Goal: Task Accomplishment & Management: Manage account settings

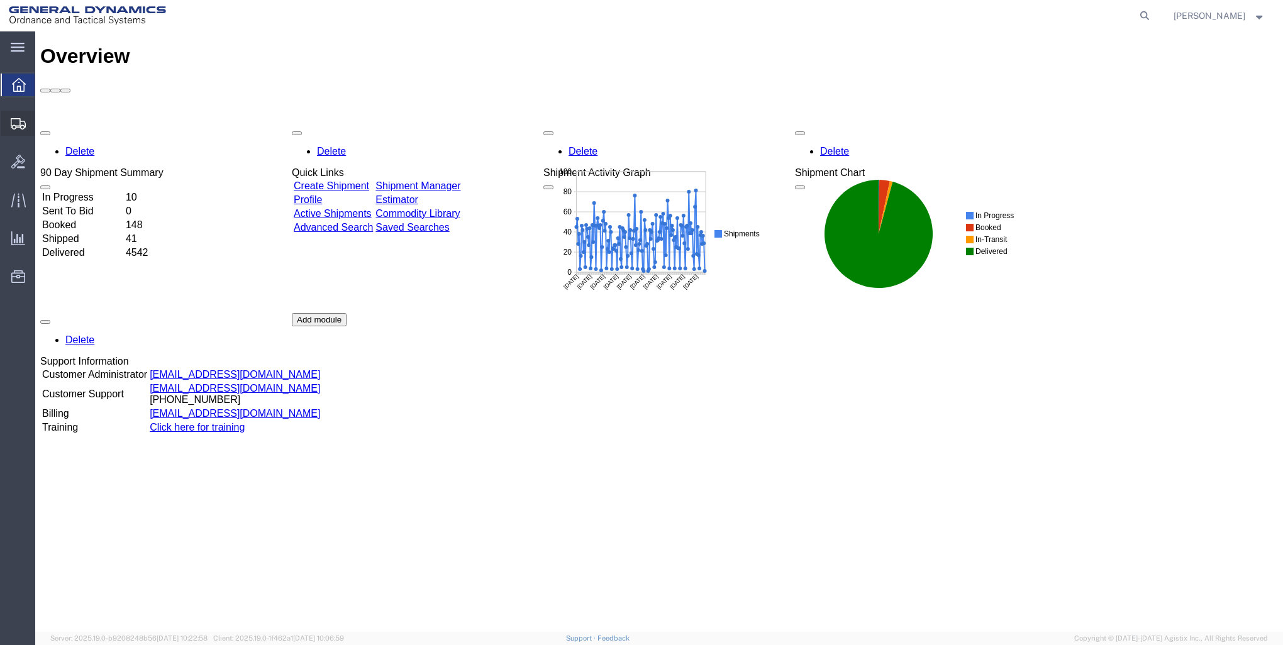
click at [43, 126] on span "Shipments" at bounding box center [39, 123] width 9 height 25
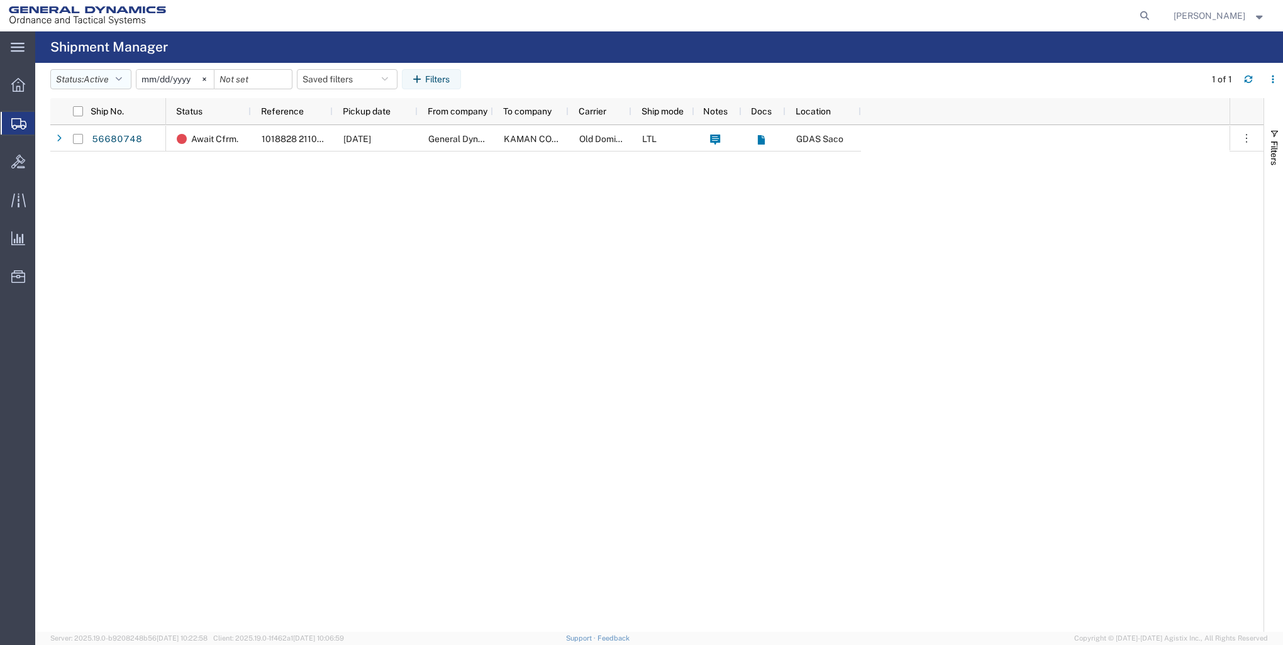
click at [114, 79] on button "Status: Active" at bounding box center [90, 79] width 81 height 20
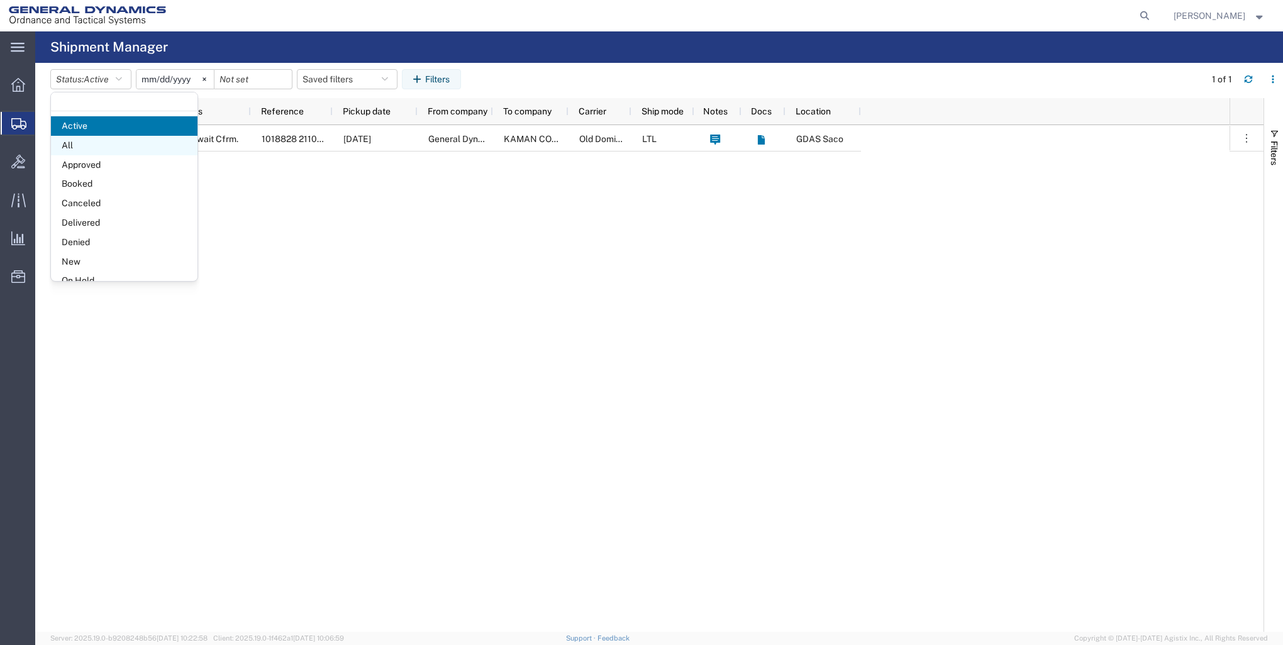
click at [121, 148] on span "All" at bounding box center [124, 145] width 147 height 19
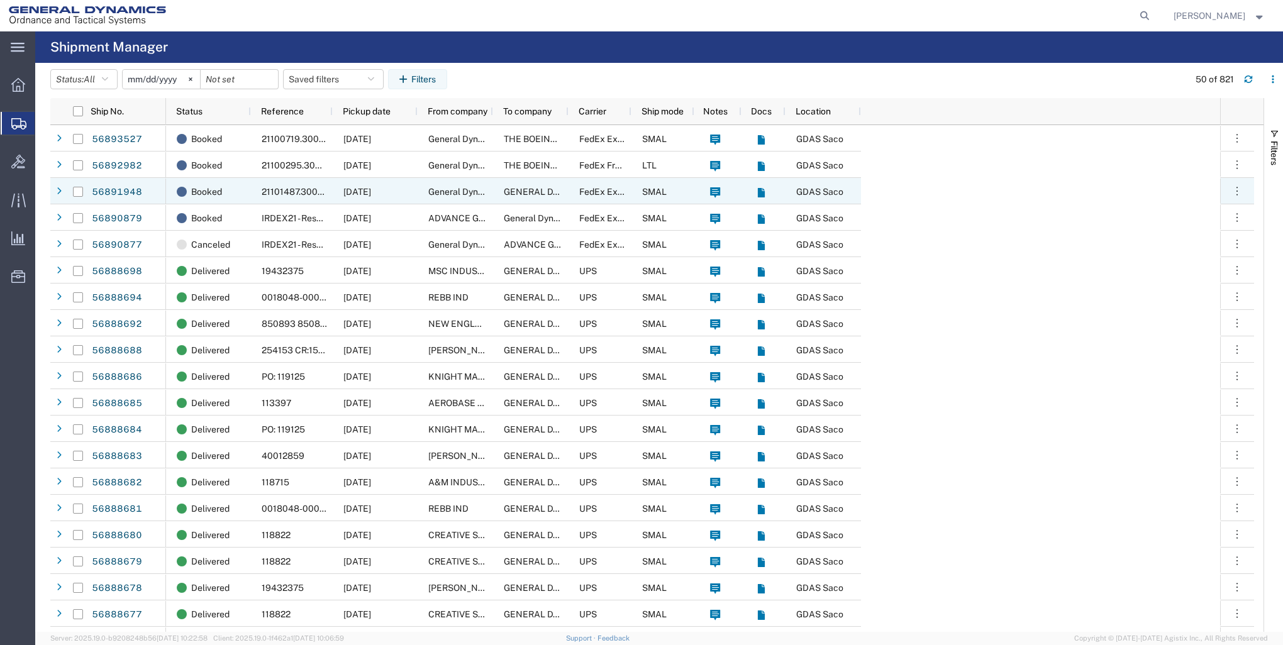
click at [486, 198] on div "General Dynamics - OTS" at bounding box center [455, 191] width 75 height 26
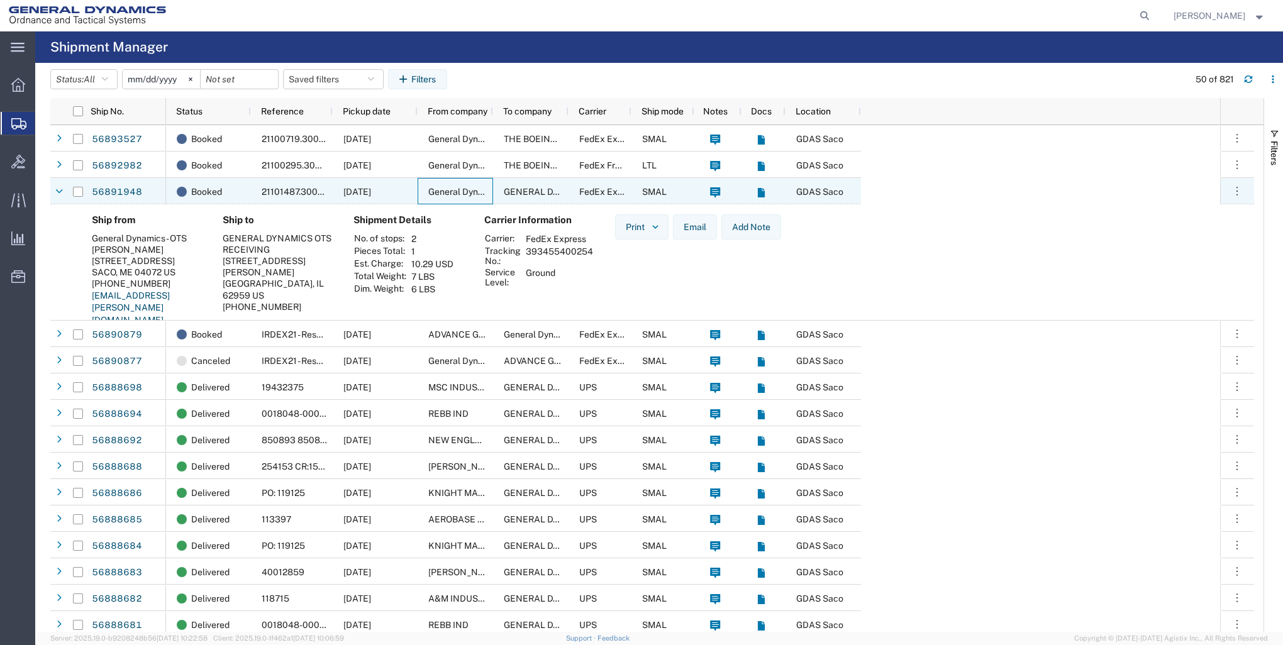
click at [1250, 196] on agx-ag-table-action-cell "Mark as Hot Flag as Late Cancel shipment Clone shipment View docs View tracking…" at bounding box center [1236, 191] width 33 height 25
click at [1233, 194] on icon "button" at bounding box center [1237, 191] width 13 height 13
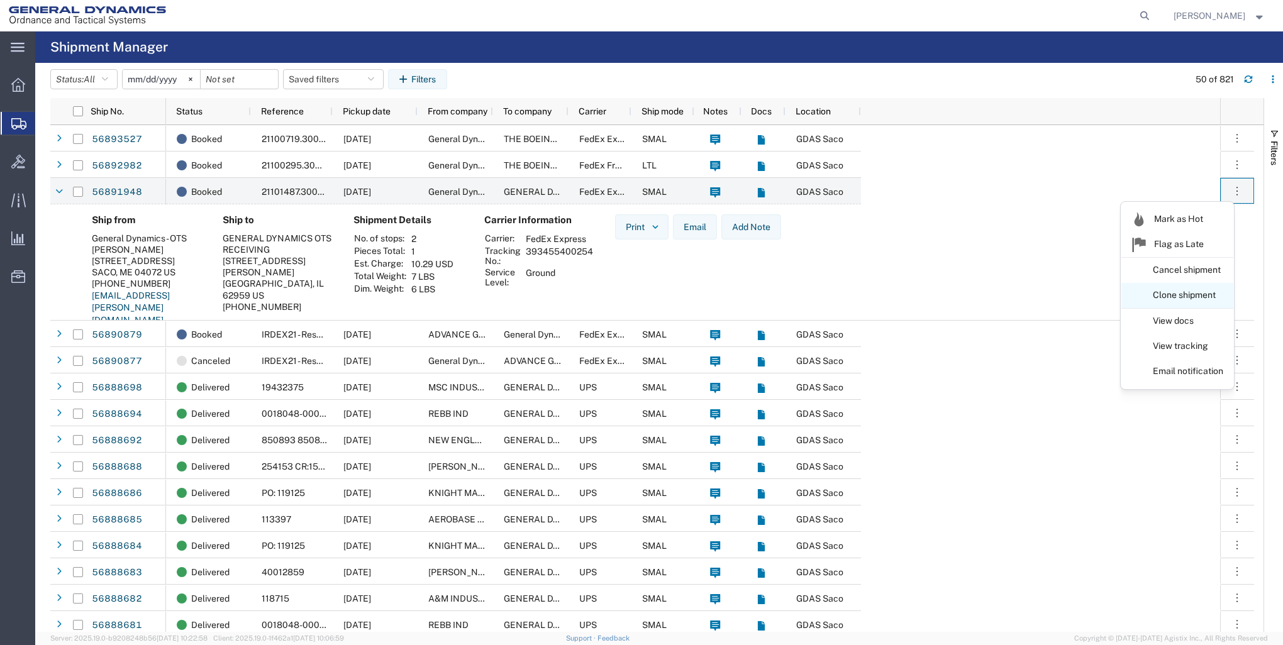
click at [1202, 301] on link "Clone shipment" at bounding box center [1177, 295] width 112 height 23
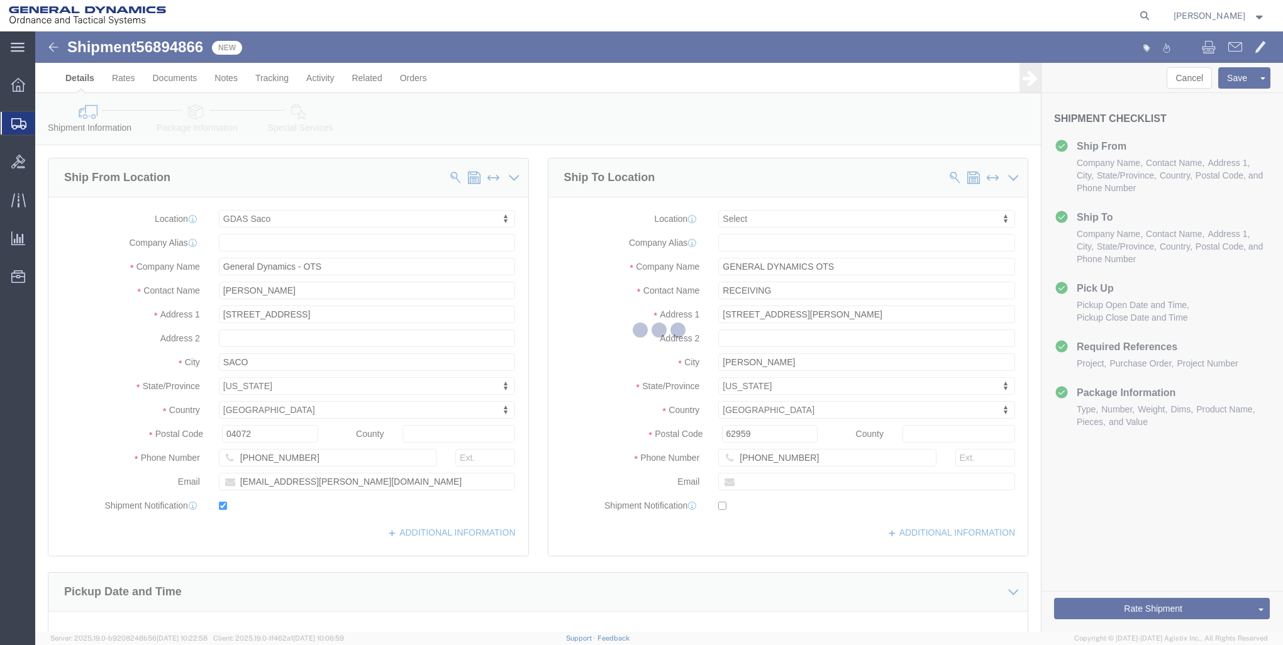
select select "15180"
select select
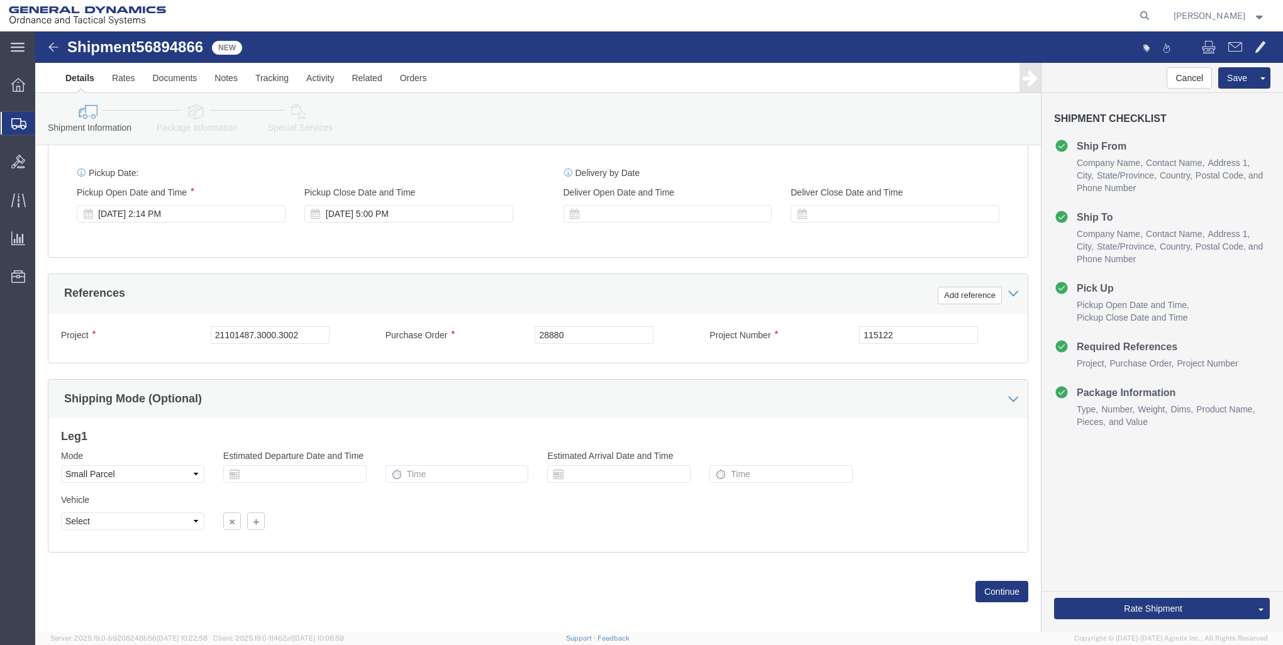
scroll to position [479, 0]
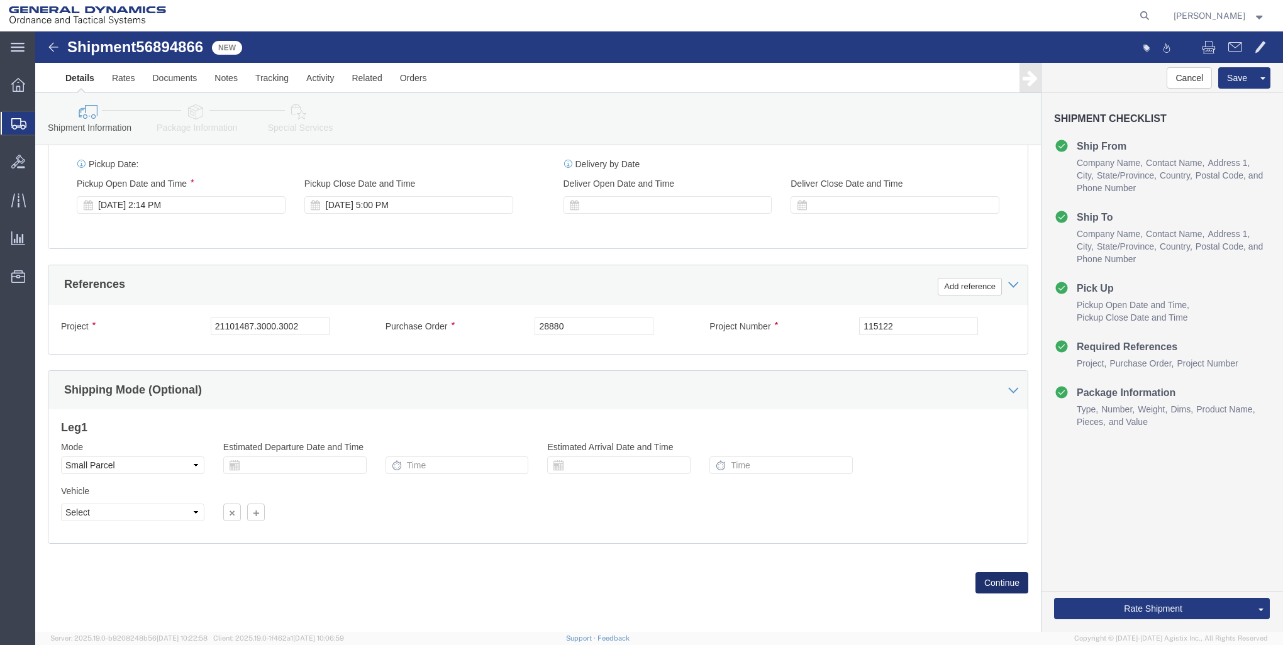
click button "Continue"
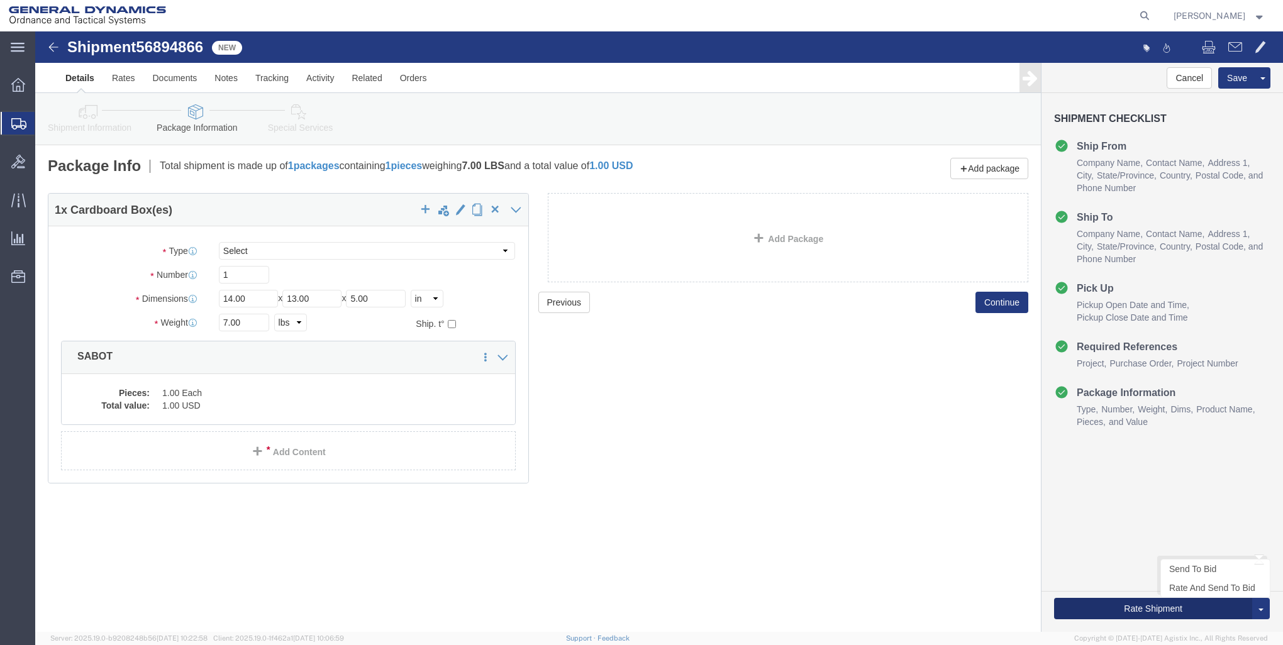
click button "Rate Shipment"
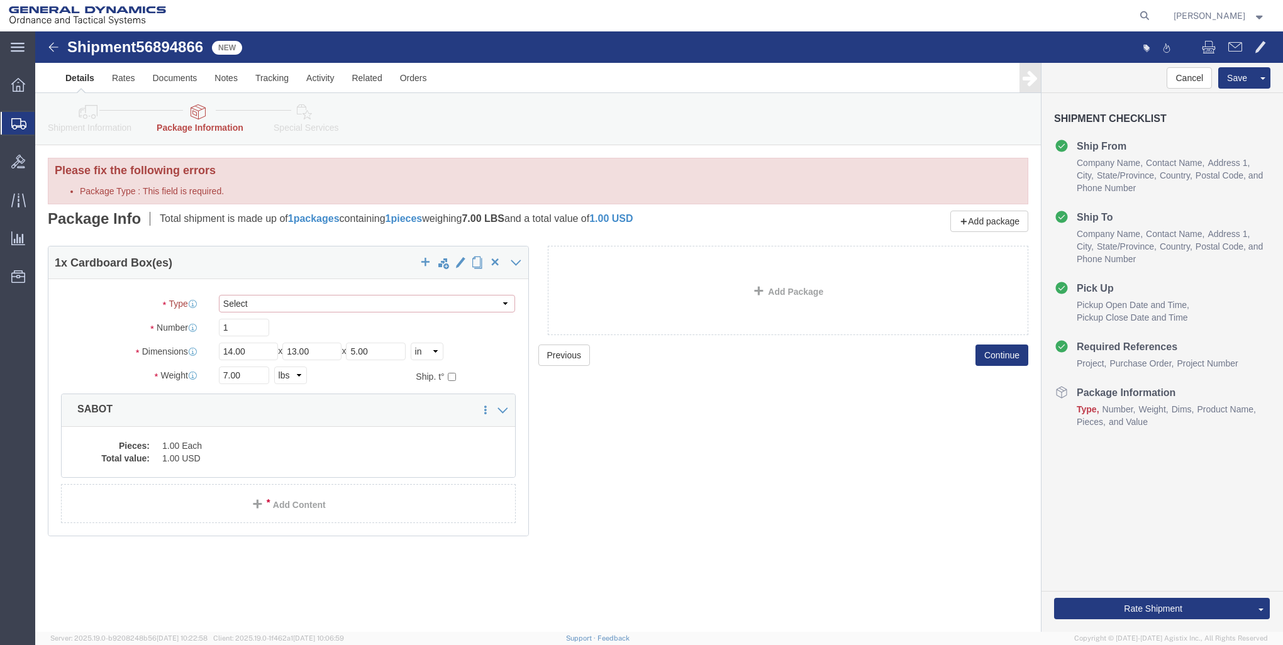
click select "Select Envelope Large Box Medium Box PAK Rack Small Box Tube Your Packaging"
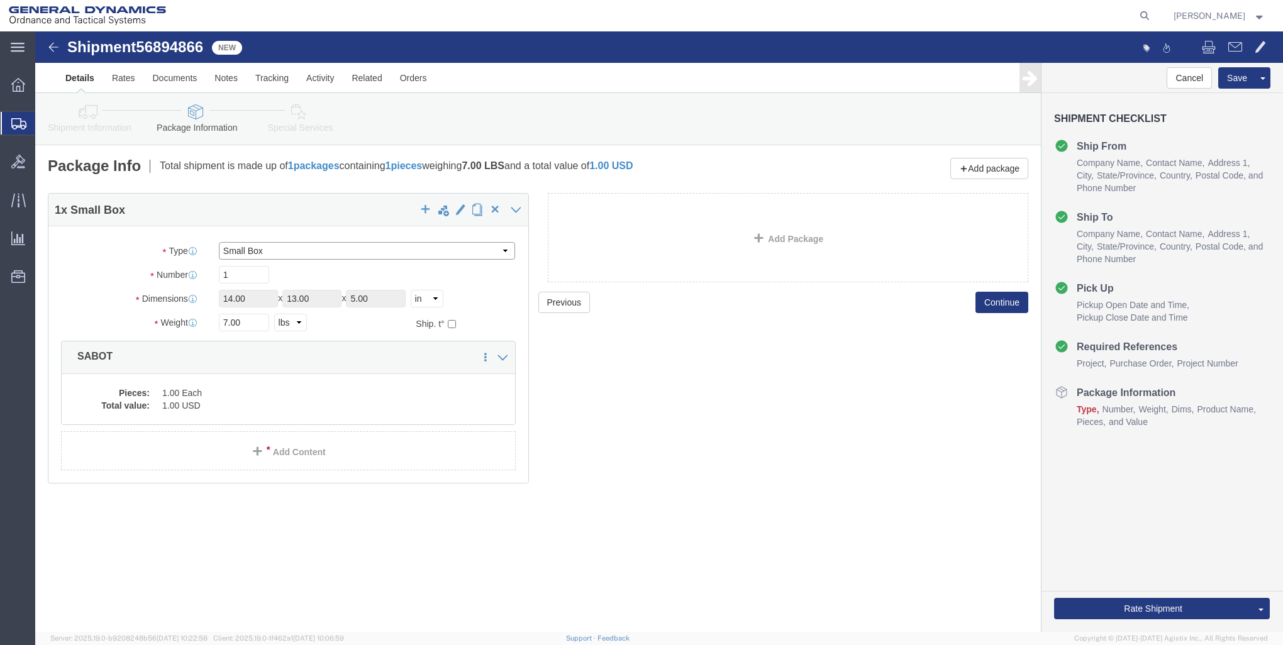
click select "Select Envelope Large Box Medium Box PAK Rack Small Box Tube Your Packaging"
select select "YRPK"
click select "Select Envelope Large Box Medium Box PAK Rack Small Box Tube Your Packaging"
drag, startPoint x: 219, startPoint y: 274, endPoint x: 19, endPoint y: 221, distance: 206.2
click div "Package Type Select Envelope Large Box Medium Box PAK Rack Small Box Tube Your …"
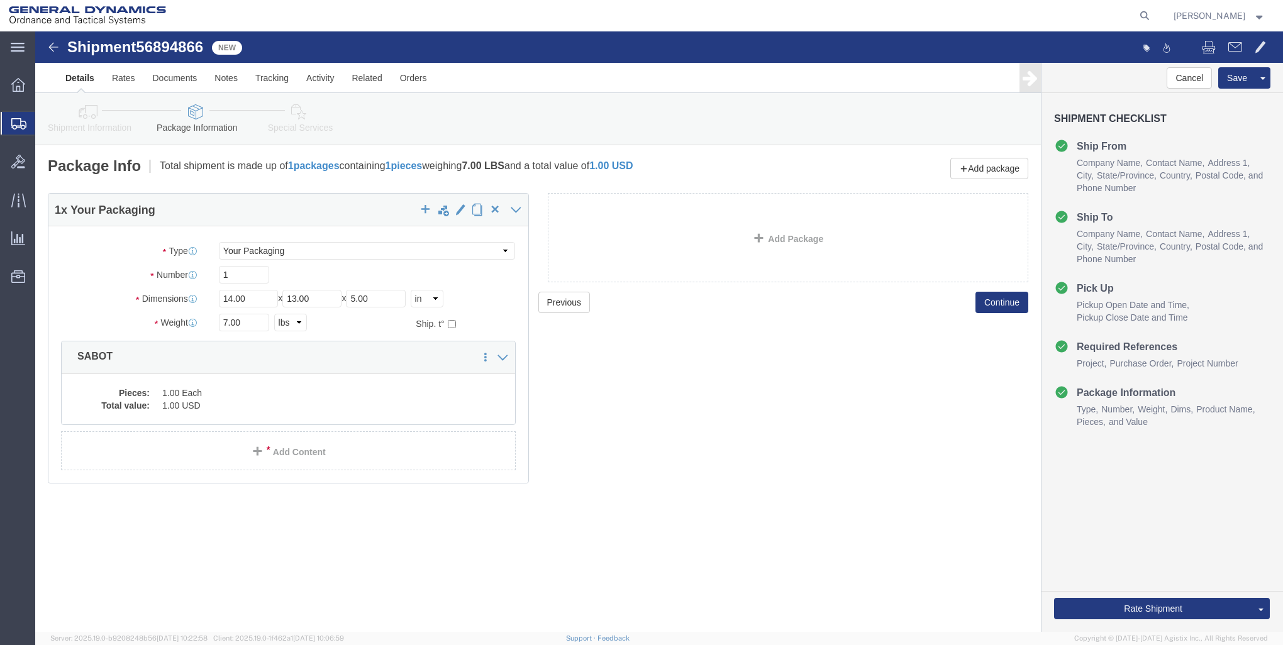
click img
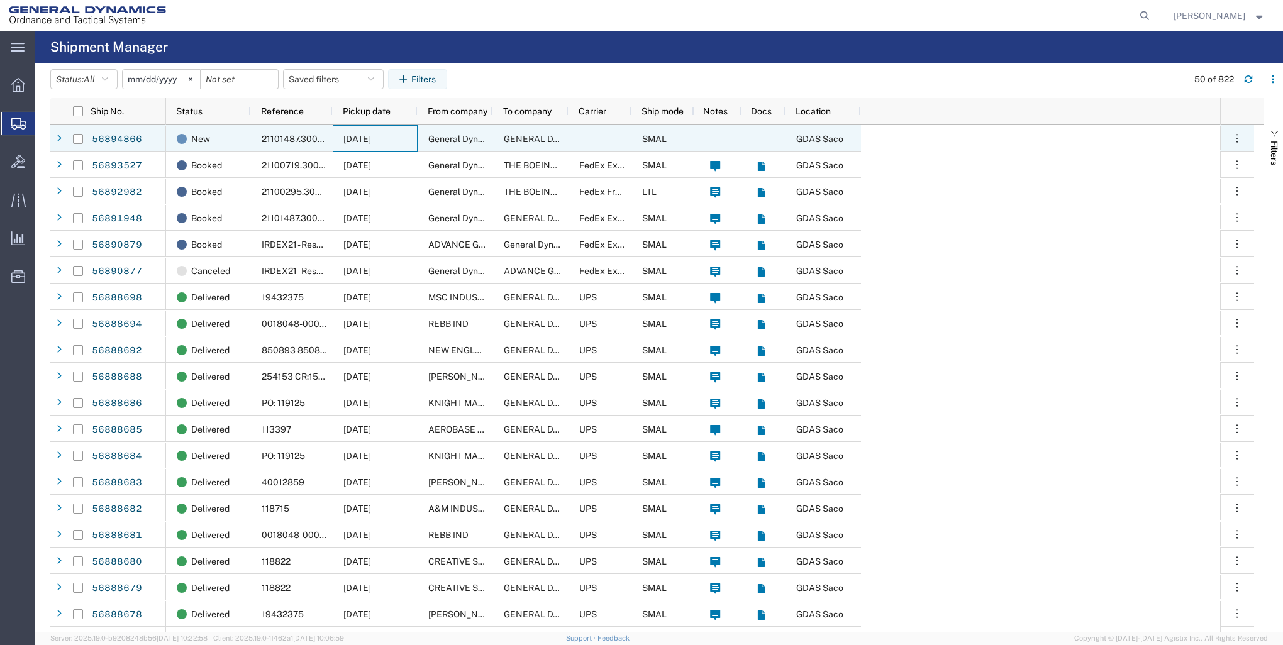
click at [343, 142] on span "[DATE]" at bounding box center [357, 139] width 28 height 10
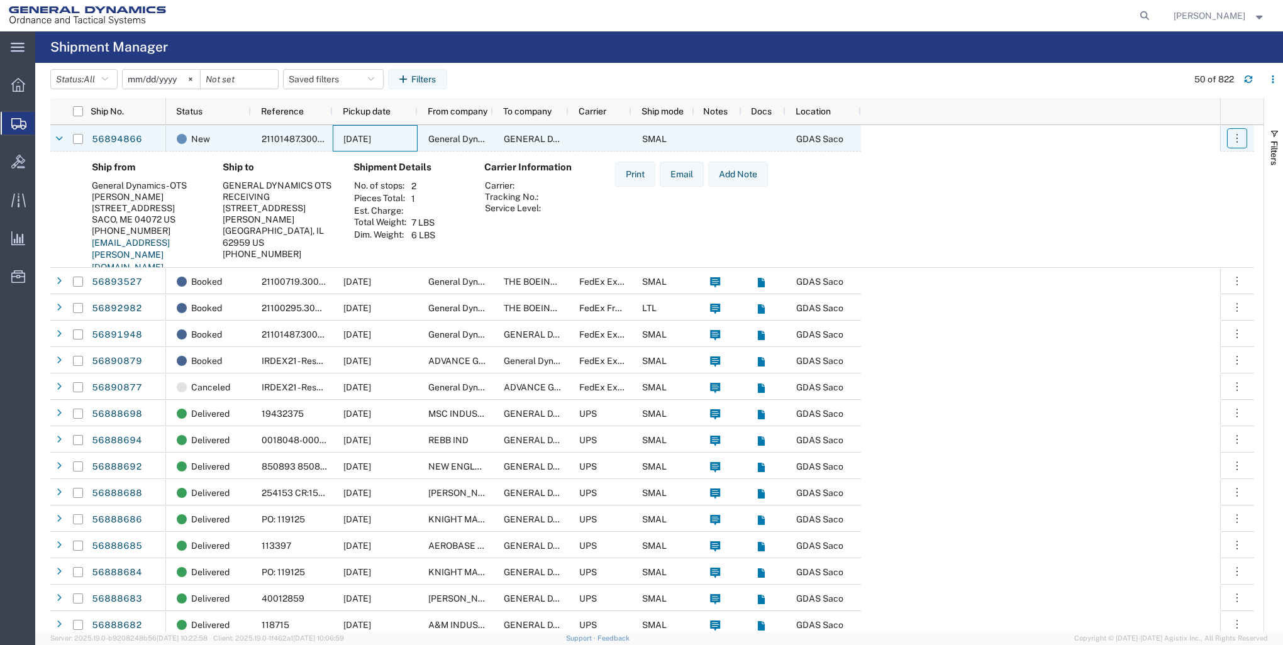
click at [1240, 140] on icon "button" at bounding box center [1237, 138] width 13 height 13
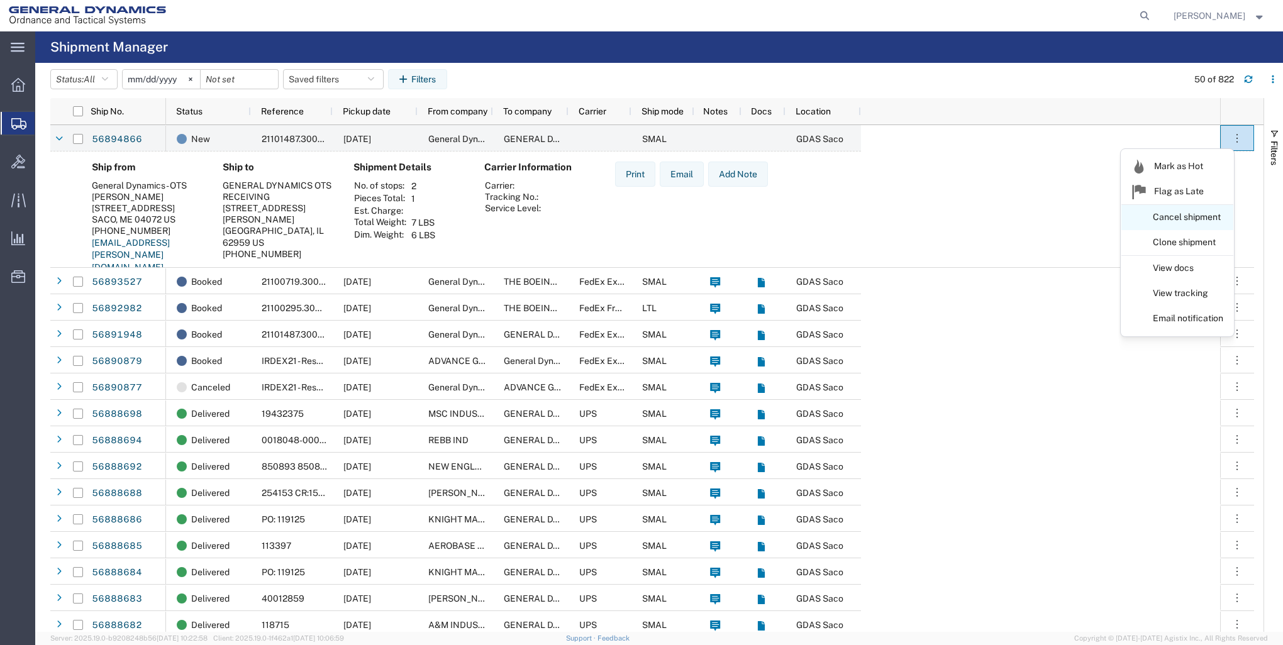
click at [1195, 214] on link "Cancel shipment" at bounding box center [1177, 217] width 112 height 23
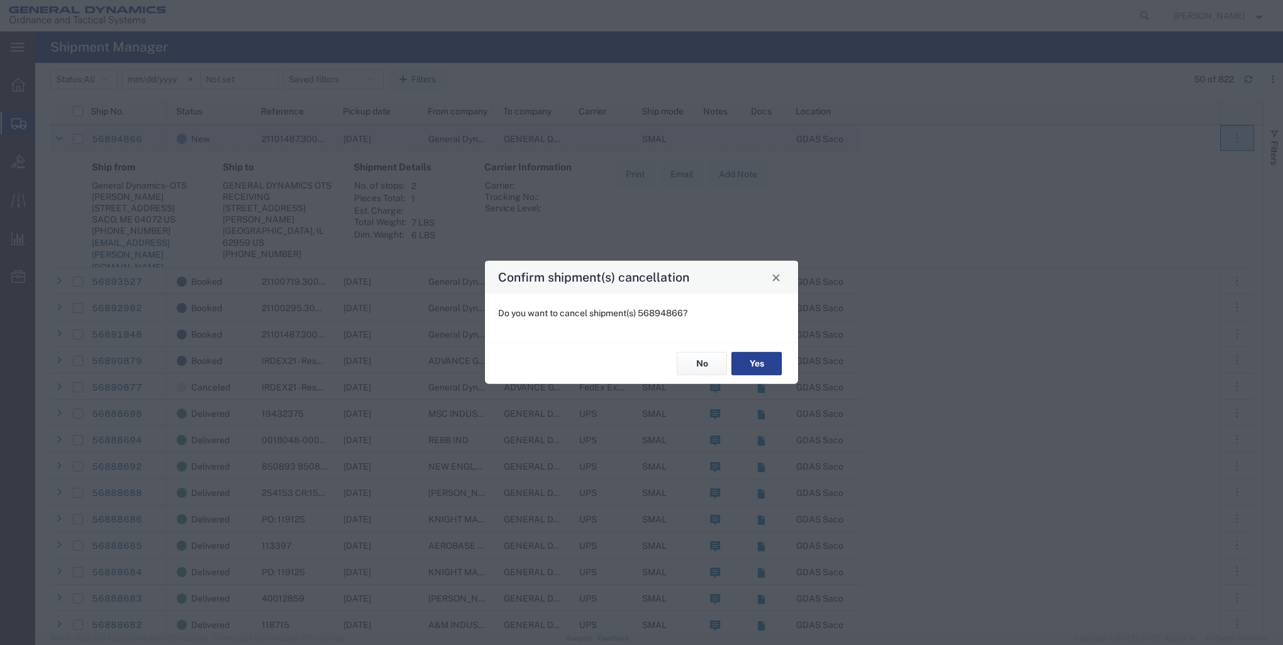
click at [757, 364] on button "Yes" at bounding box center [756, 363] width 50 height 23
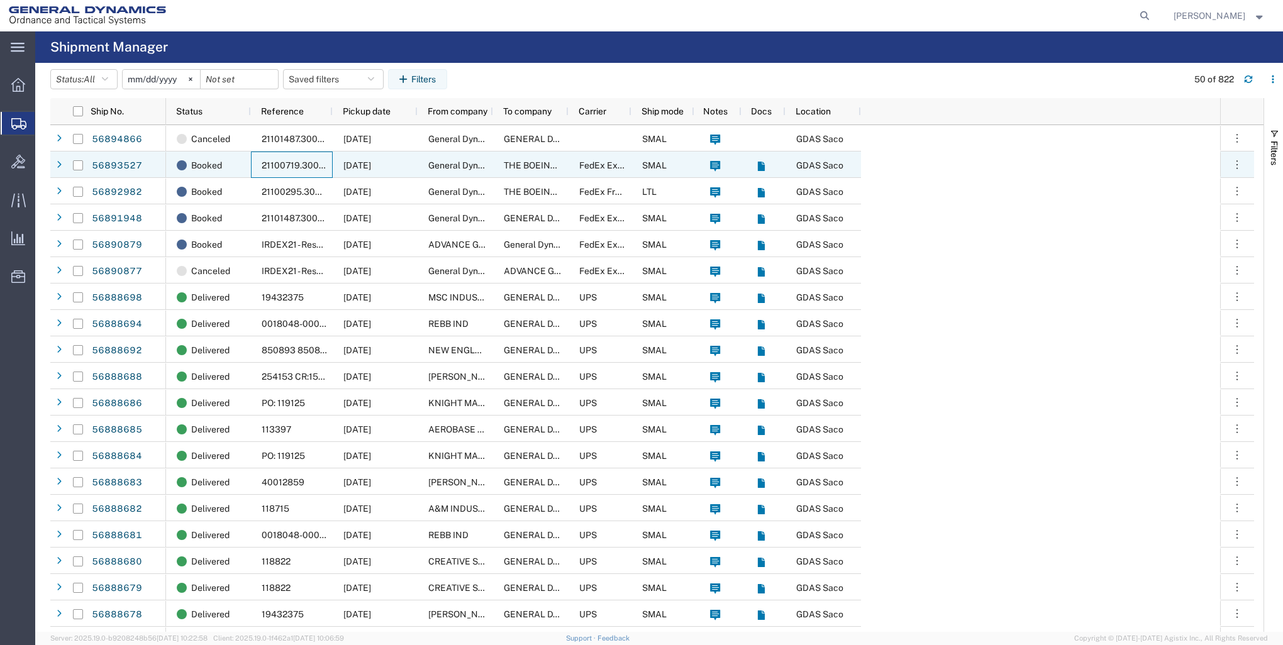
click at [284, 165] on span "21100719.3000.3002" at bounding box center [305, 165] width 87 height 10
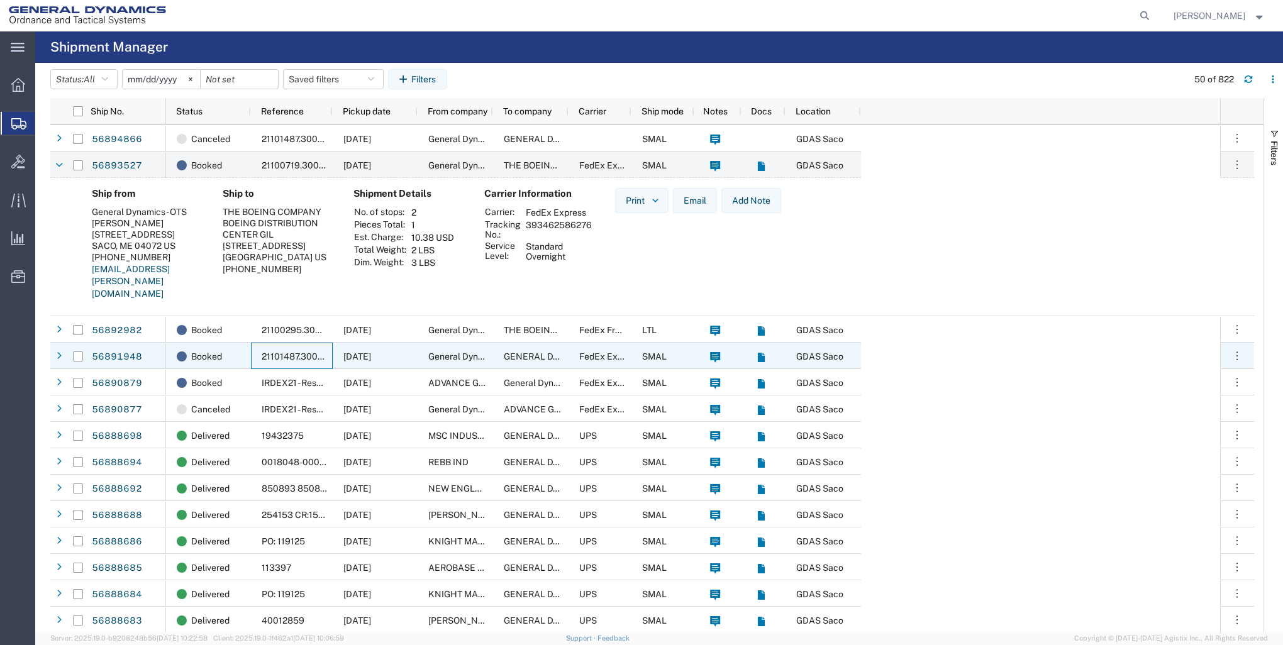
click at [290, 358] on span "21101487.3000.3002" at bounding box center [305, 357] width 86 height 10
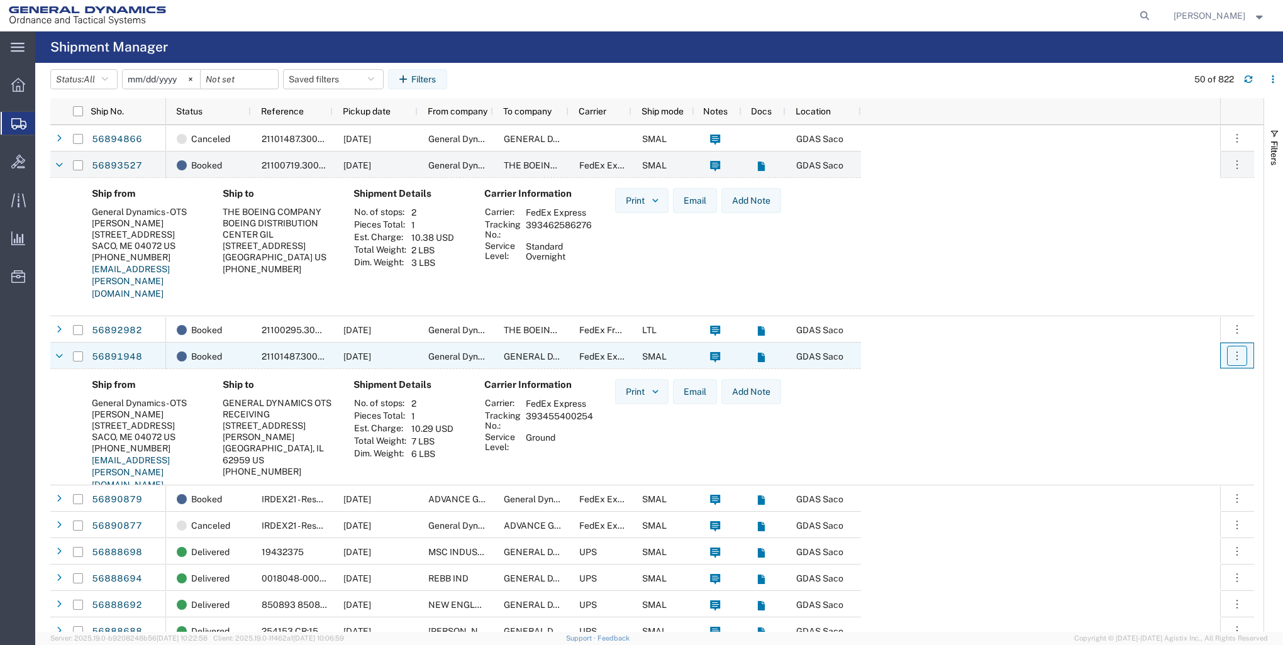
click at [1235, 355] on icon "button" at bounding box center [1237, 356] width 13 height 13
click at [1161, 457] on link "Clone shipment" at bounding box center [1177, 460] width 112 height 23
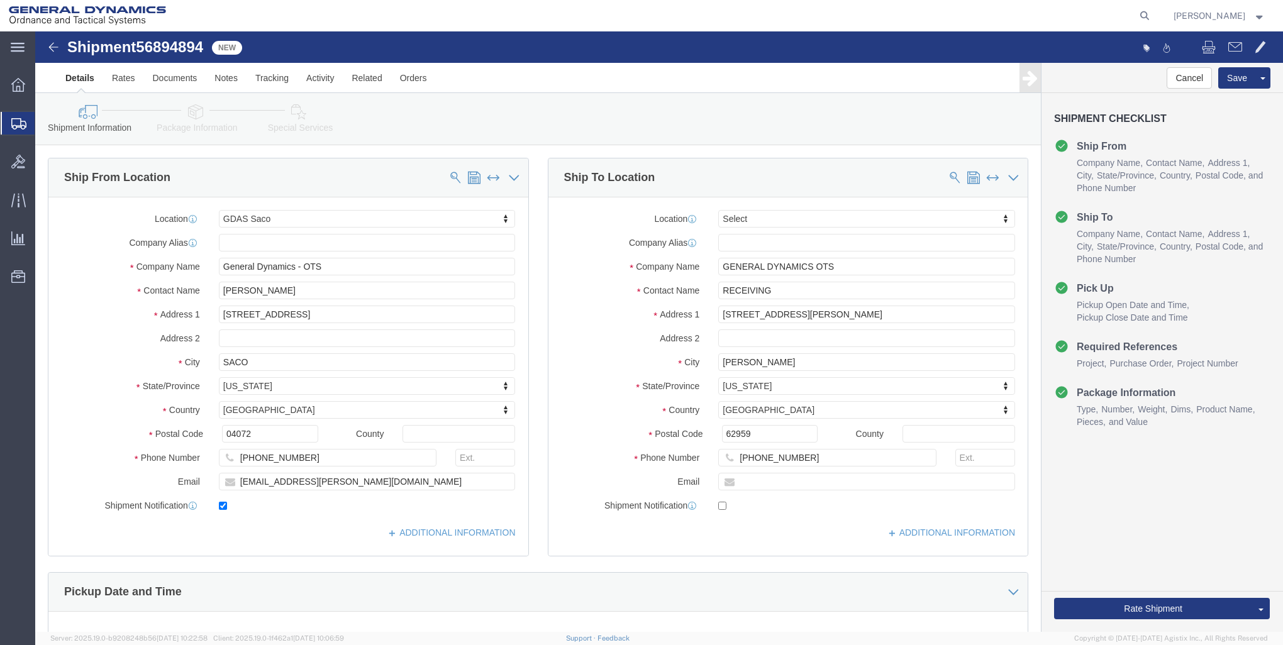
select select "15180"
select select
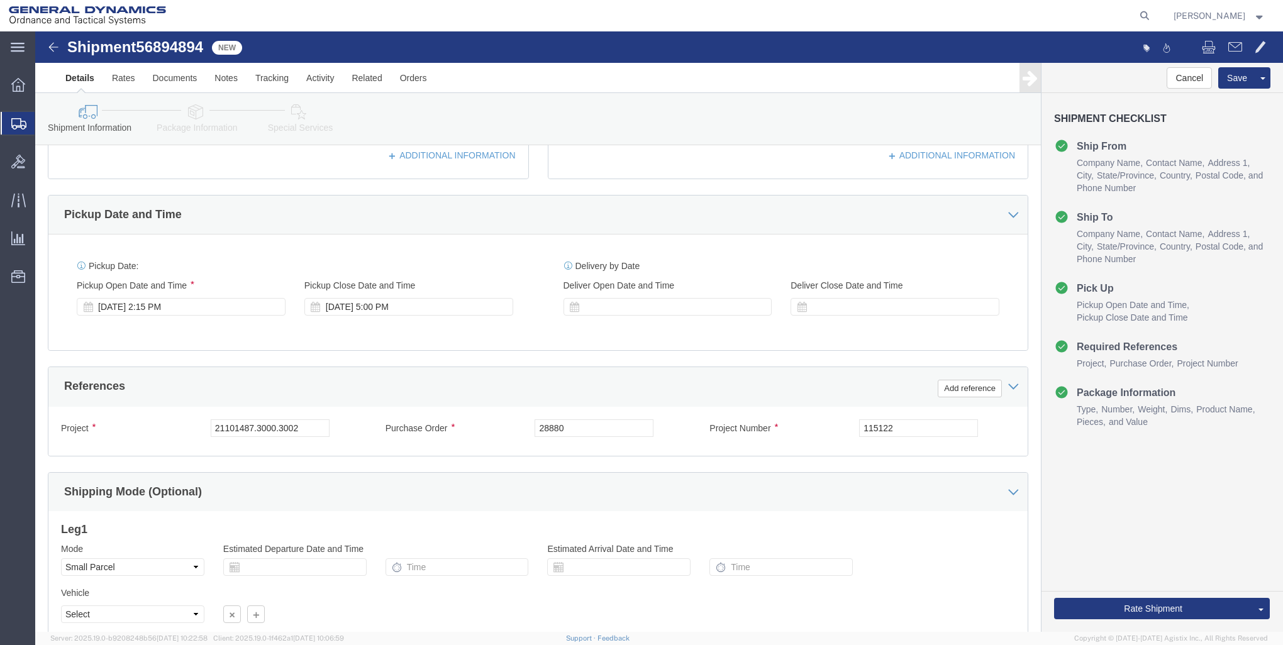
scroll to position [479, 0]
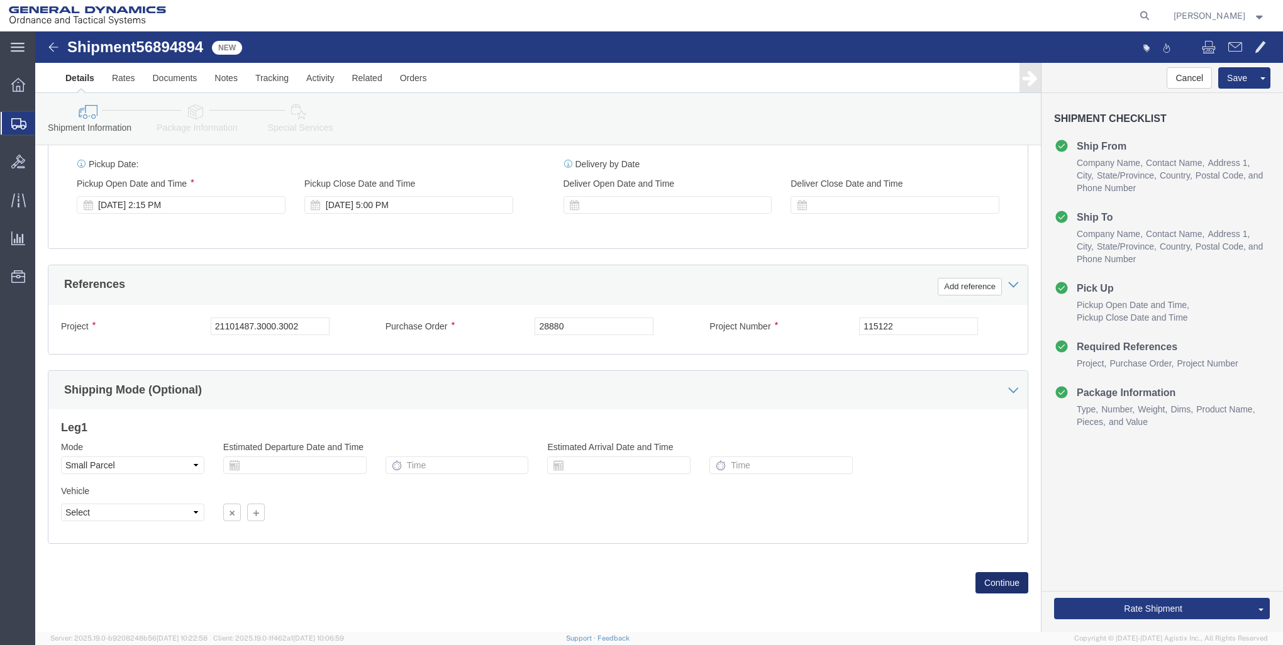
click button "Continue"
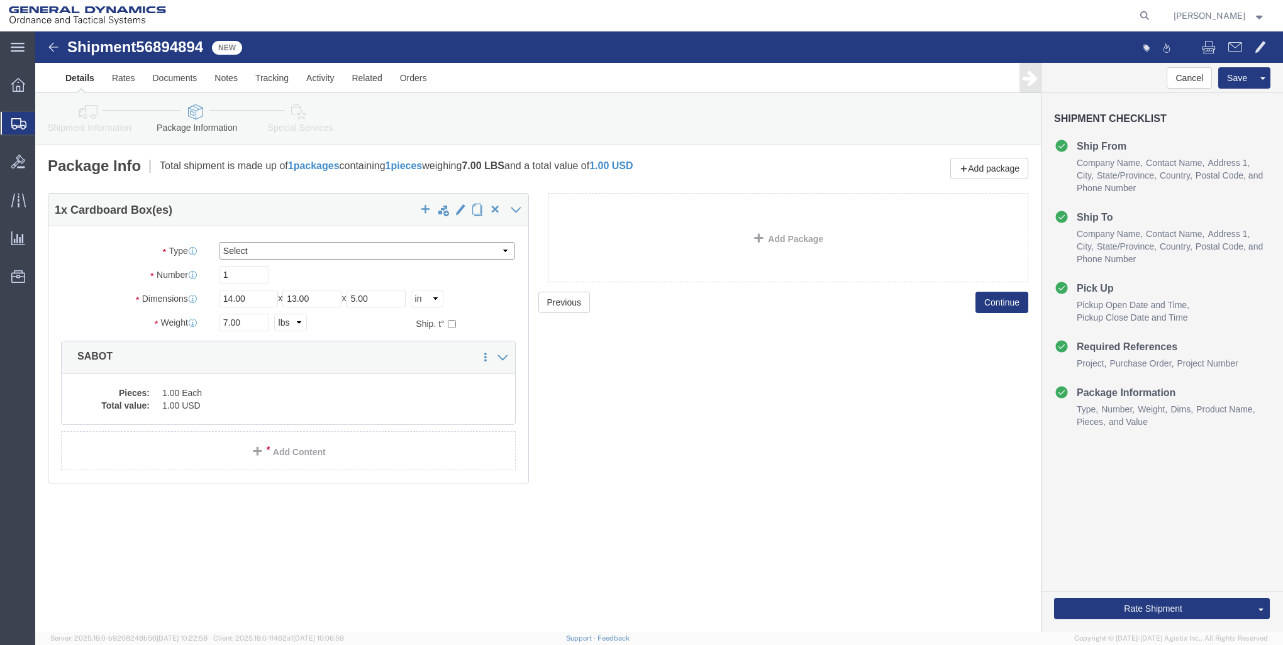
click select "Select Envelope Large Box Medium Box PAK Rack Small Box Tube Your Packaging"
select select "YRPK"
click select "Select Envelope Large Box Medium Box PAK Rack Small Box Tube Your Packaging"
click button "Rate Shipment"
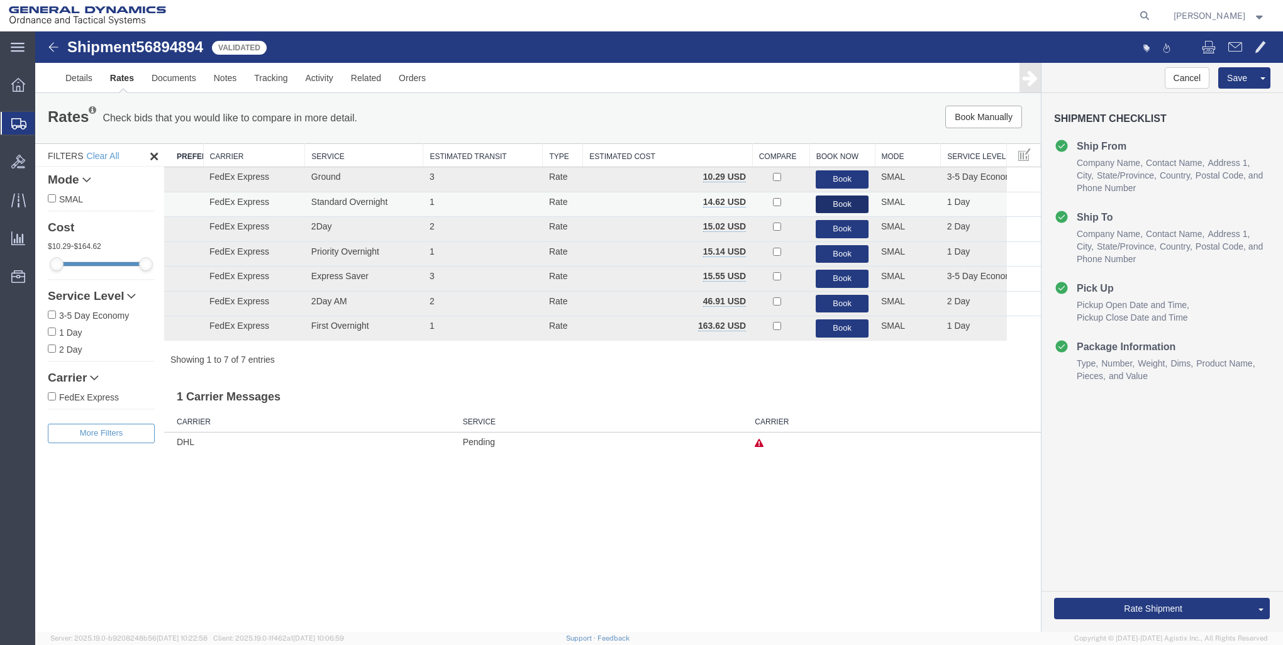
click at [840, 208] on button "Book" at bounding box center [842, 205] width 53 height 18
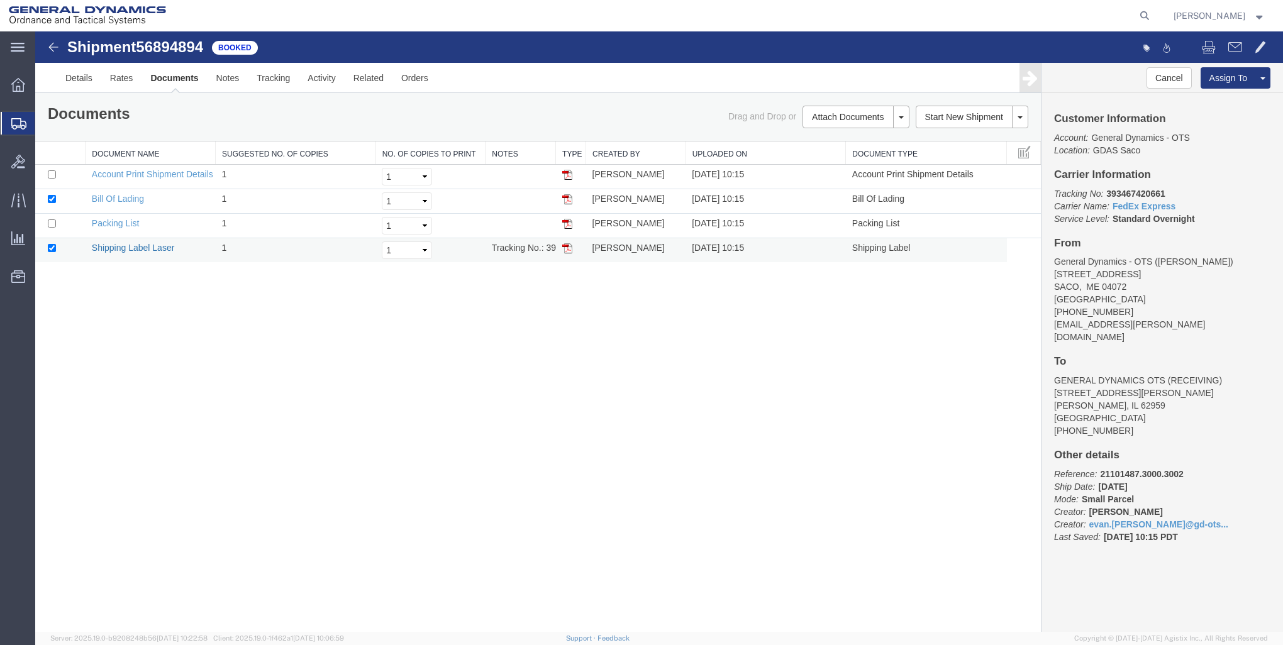
click at [140, 249] on link "Shipping Label Laser" at bounding box center [133, 248] width 83 height 10
click at [13, 52] on icon at bounding box center [18, 47] width 14 height 9
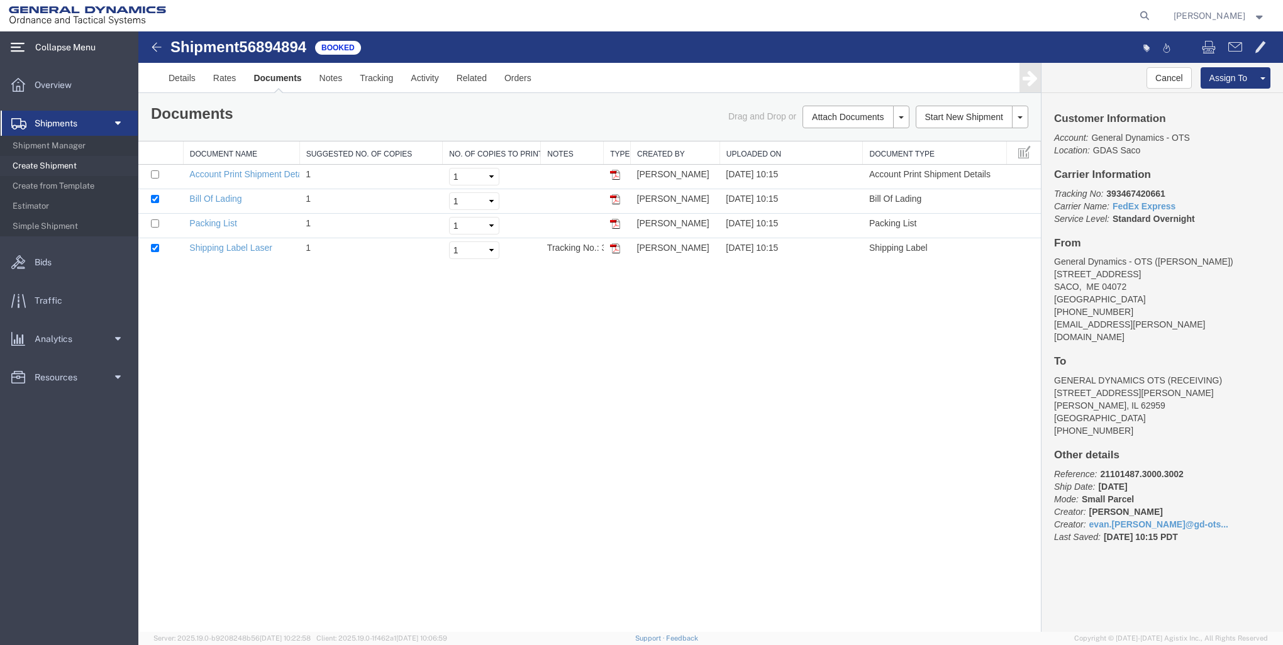
click at [75, 123] on span "Shipments" at bounding box center [61, 123] width 52 height 25
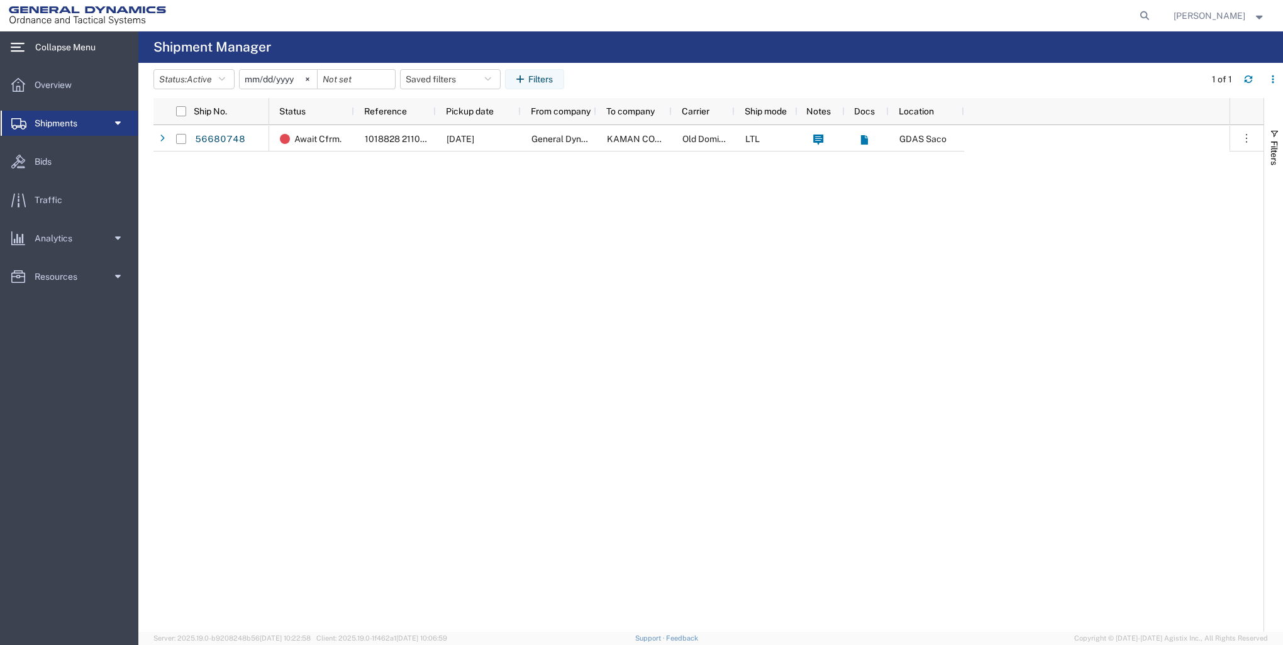
click at [73, 125] on span "Shipments" at bounding box center [61, 123] width 52 height 25
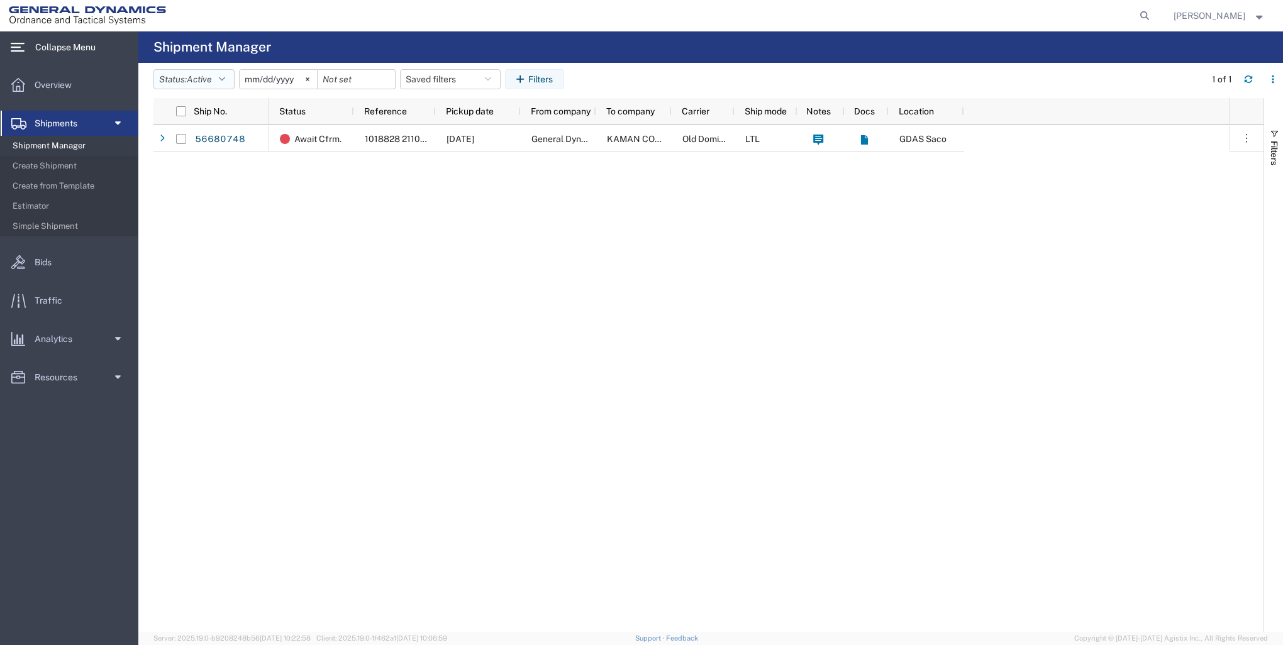
click at [231, 76] on button "Status: Active" at bounding box center [193, 79] width 81 height 20
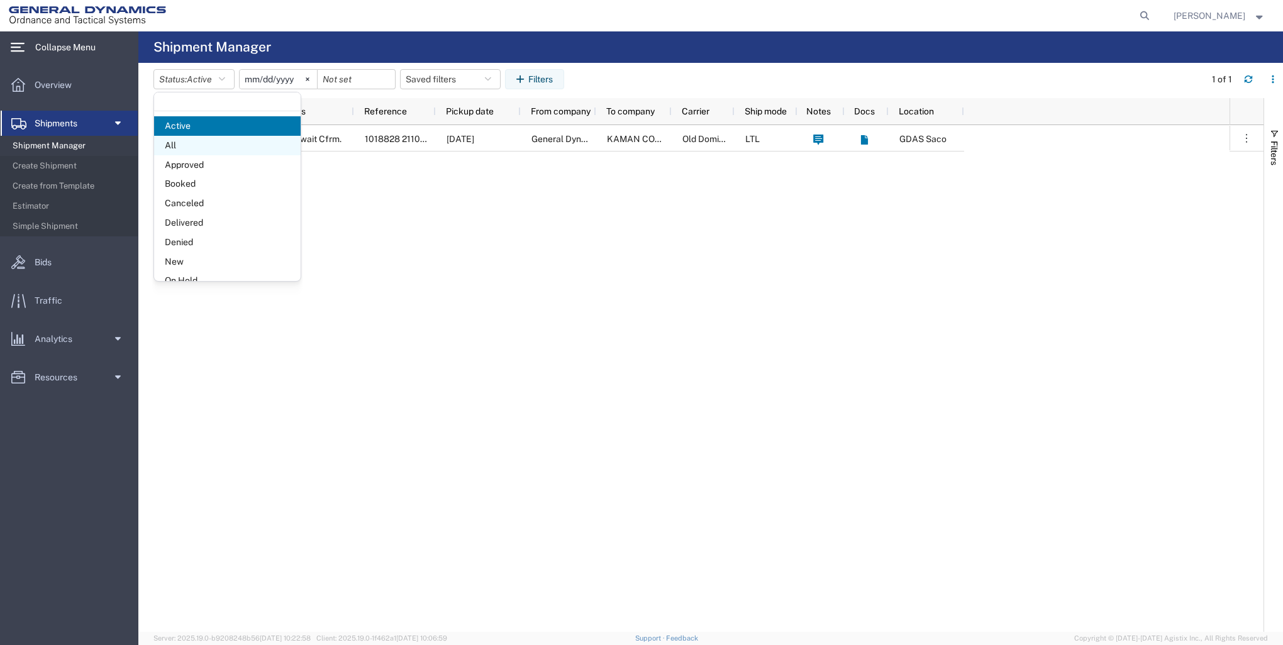
click at [210, 152] on span "All" at bounding box center [227, 145] width 147 height 19
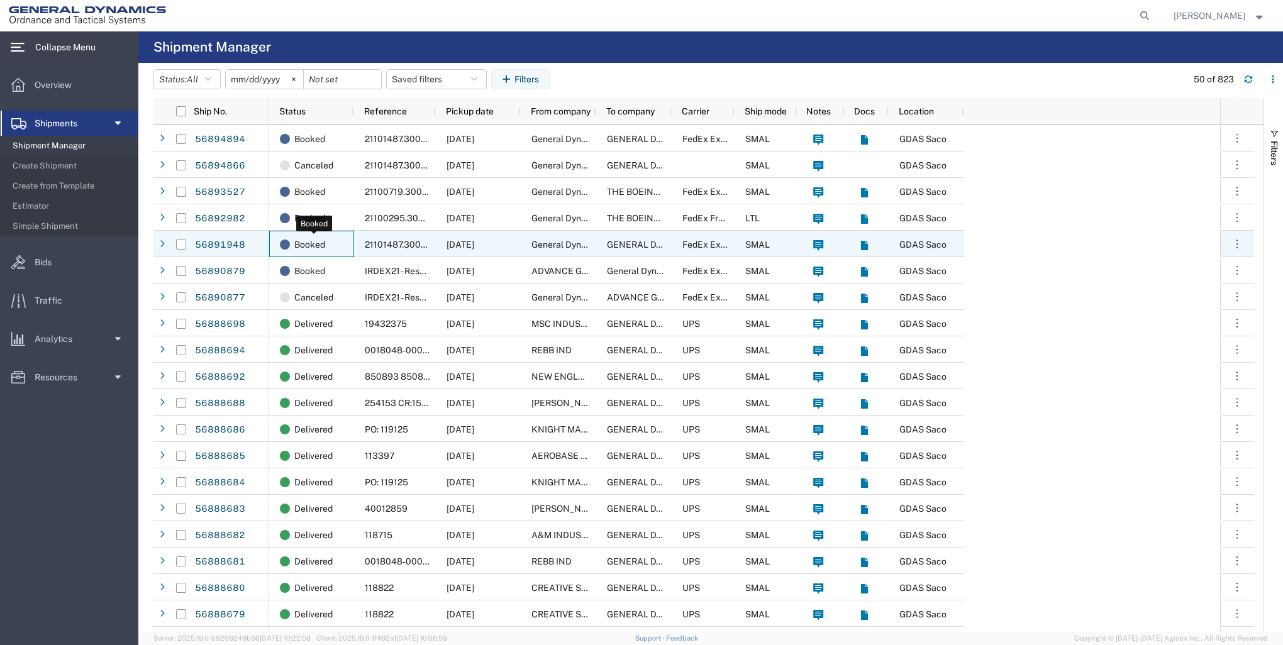
click at [330, 244] on div "Booked" at bounding box center [314, 244] width 69 height 26
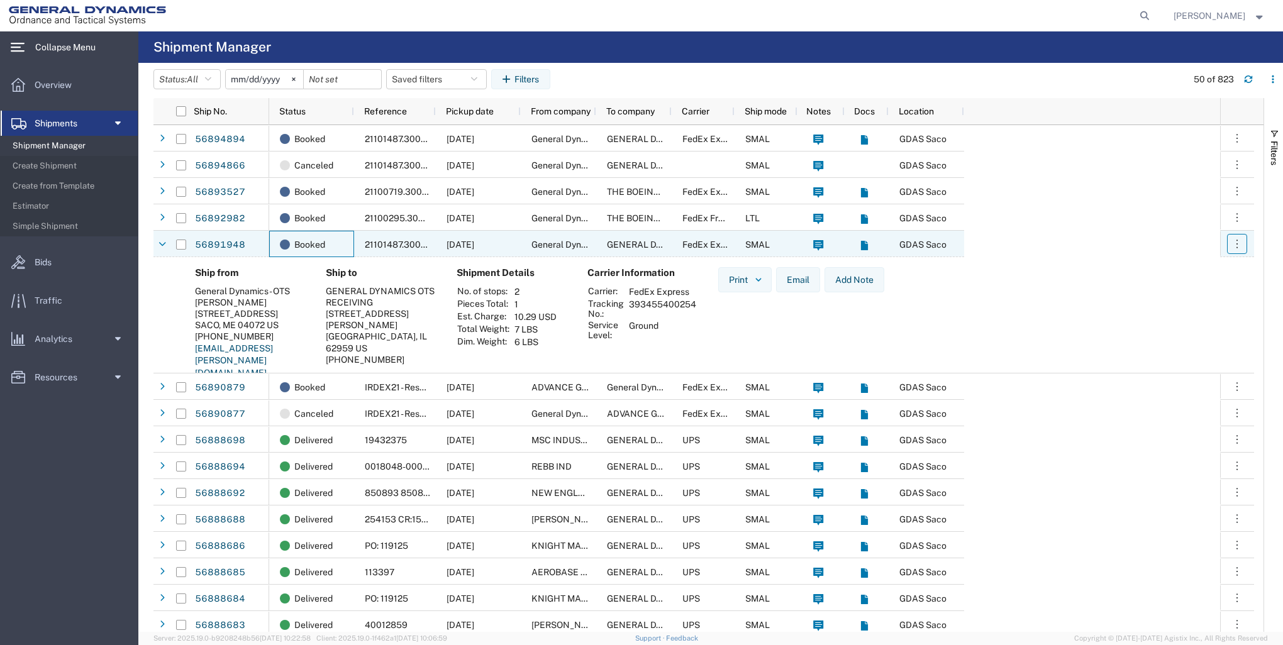
click at [1229, 250] on button "button" at bounding box center [1237, 244] width 20 height 20
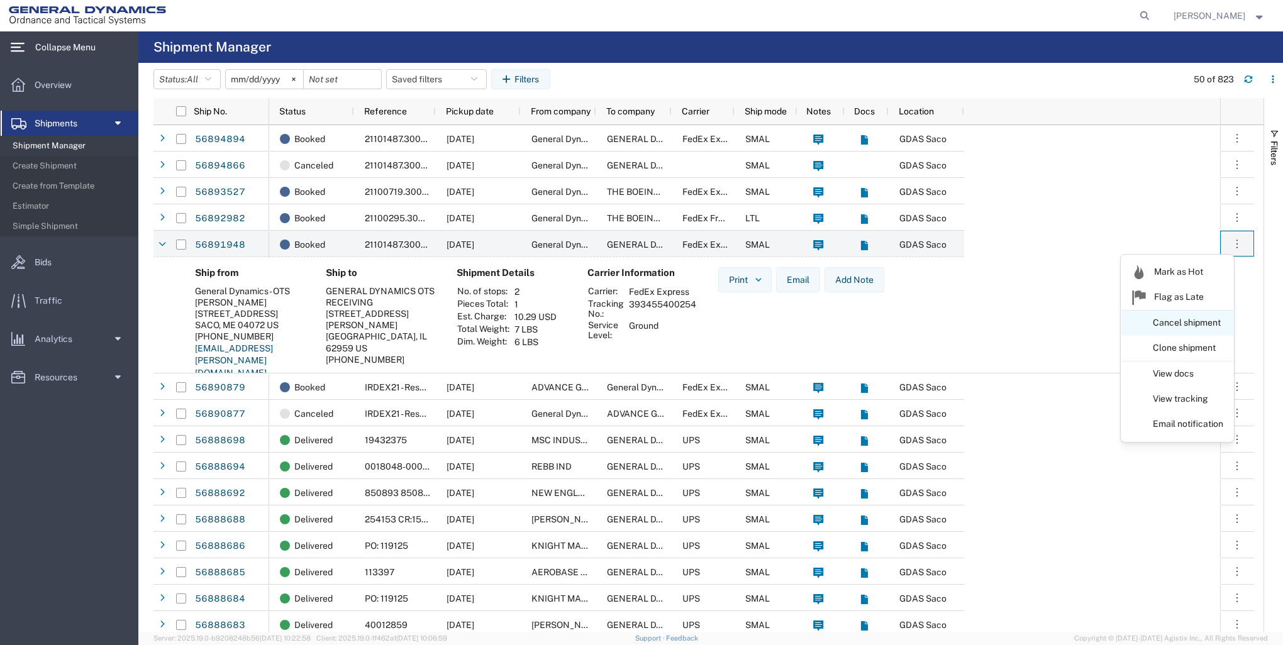
click at [1164, 326] on link "Cancel shipment" at bounding box center [1177, 323] width 112 height 23
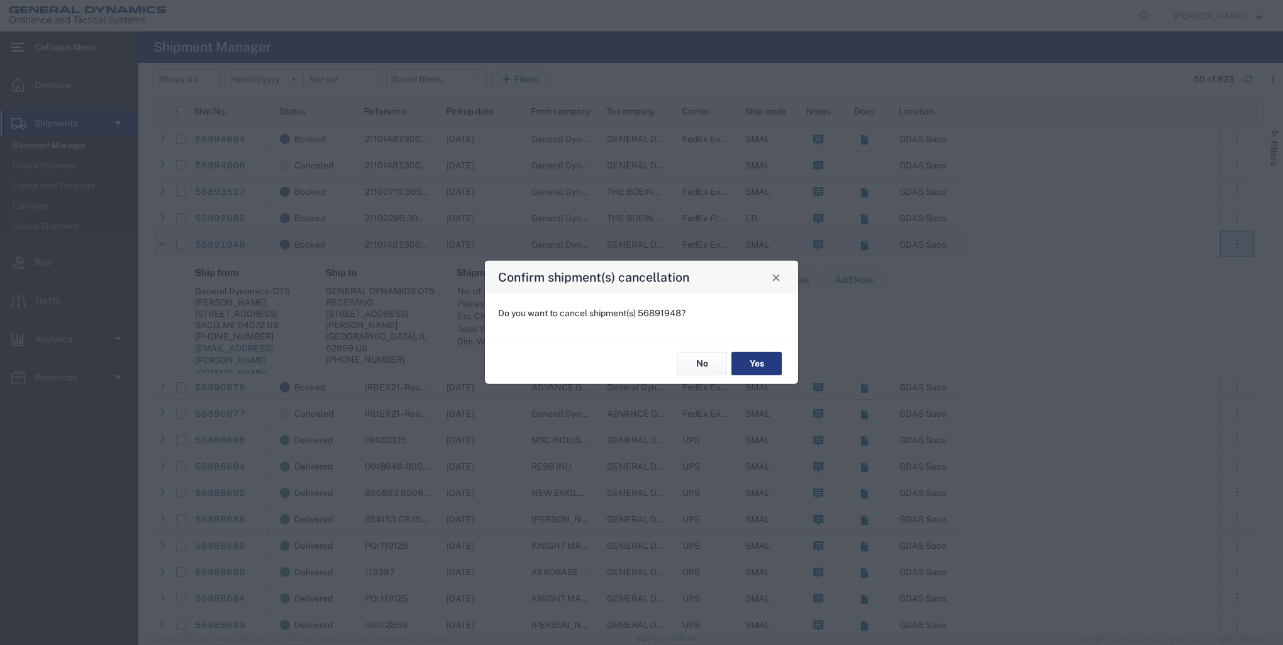
click at [730, 358] on div "No Yes" at bounding box center [641, 363] width 313 height 42
click at [755, 368] on button "Yes" at bounding box center [756, 363] width 50 height 23
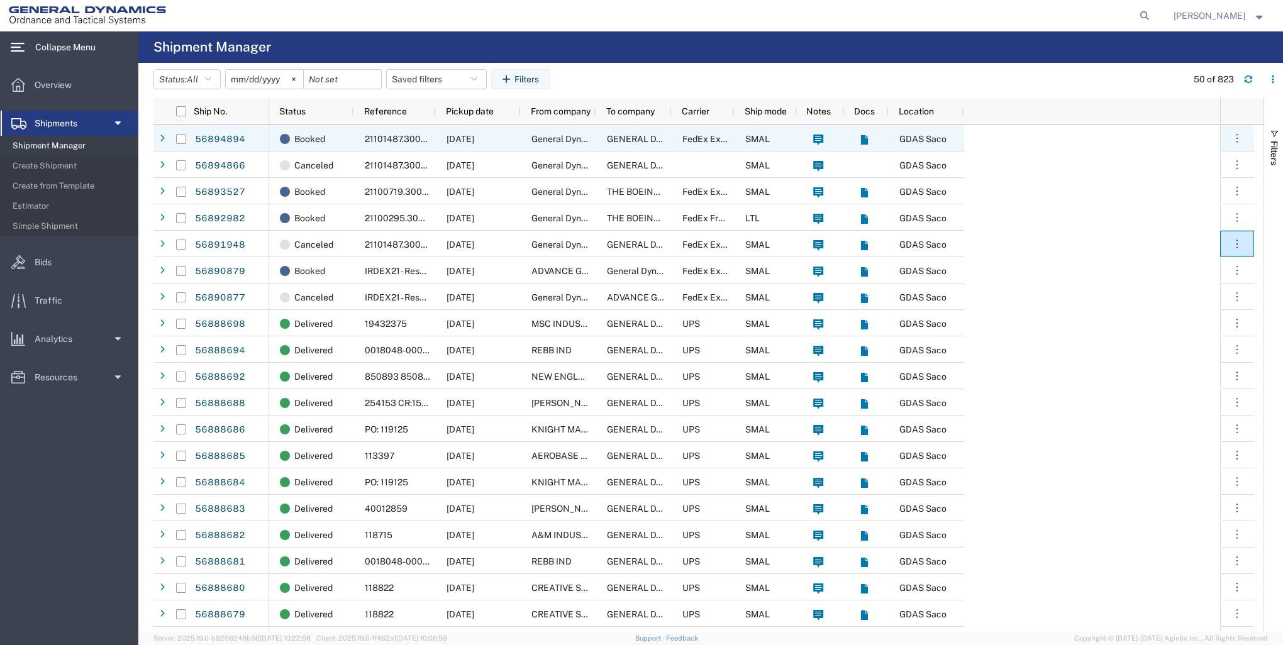
click at [530, 132] on div "General Dynamics - OTS" at bounding box center [558, 138] width 75 height 26
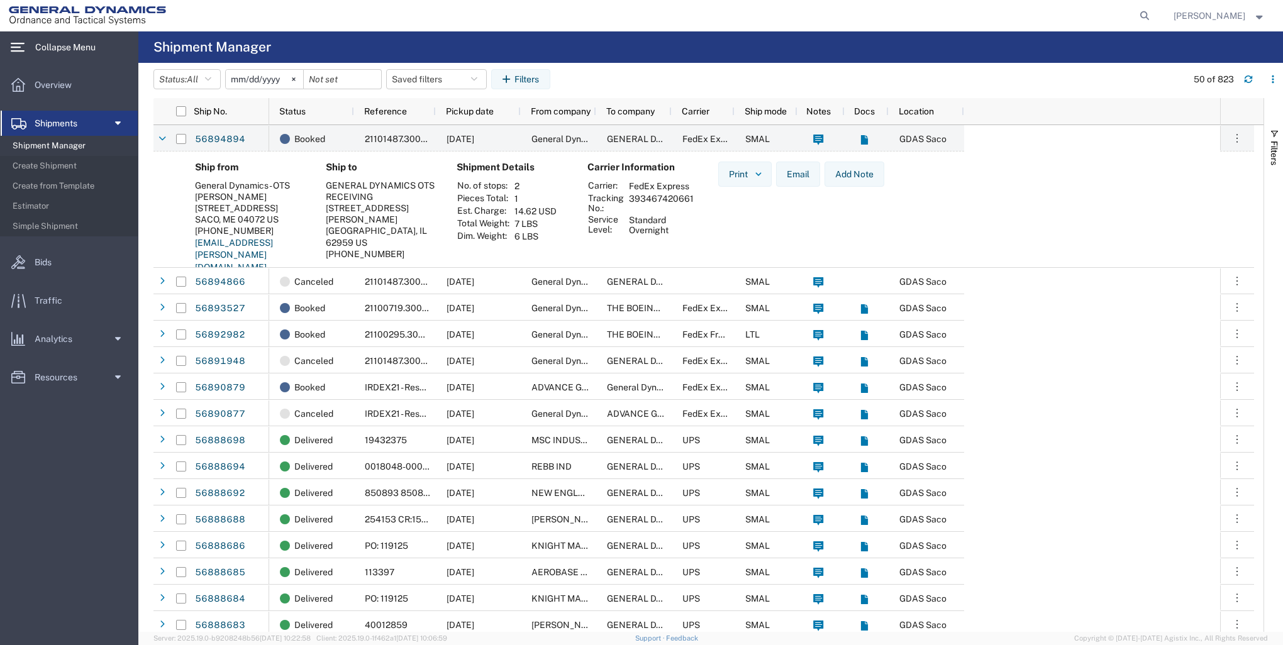
drag, startPoint x: 695, startPoint y: 199, endPoint x: 629, endPoint y: 203, distance: 66.1
click at [629, 203] on td "393467420661" at bounding box center [661, 202] width 74 height 21
copy td "393467420661"
click at [945, 214] on div "Ship from General Dynamics - OTS [PERSON_NAME] [STREET_ADDRESS] [PHONE_NUMBER] …" at bounding box center [714, 222] width 1059 height 121
click at [165, 142] on div at bounding box center [162, 139] width 13 height 20
